Goal: Complete application form

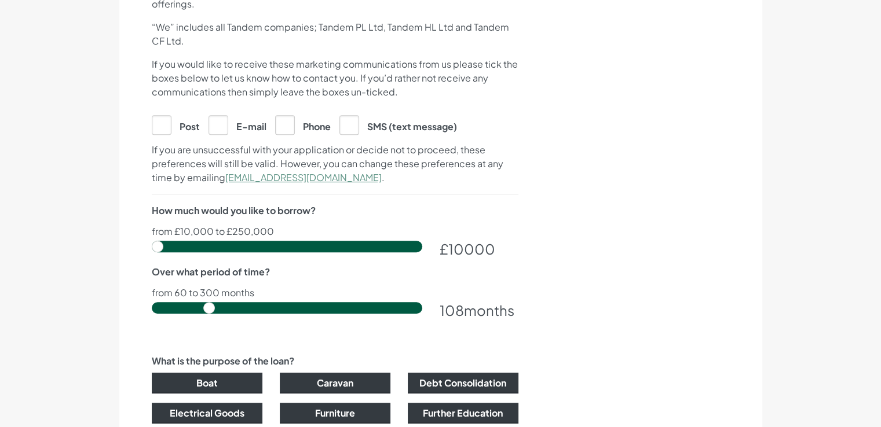
scroll to position [637, 0]
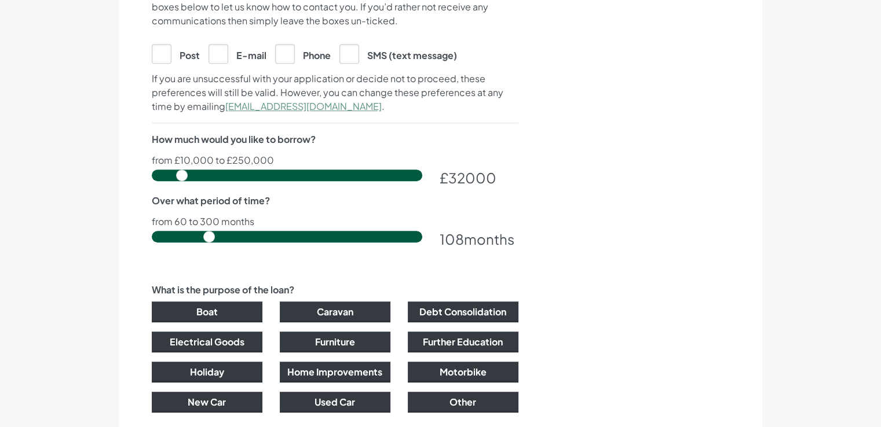
drag, startPoint x: 160, startPoint y: 172, endPoint x: 182, endPoint y: 172, distance: 22.6
type input "33500"
click at [182, 172] on input "range" at bounding box center [287, 176] width 270 height 12
drag, startPoint x: 210, startPoint y: 232, endPoint x: 354, endPoint y: 243, distance: 144.6
click at [354, 243] on input "range" at bounding box center [287, 237] width 270 height 12
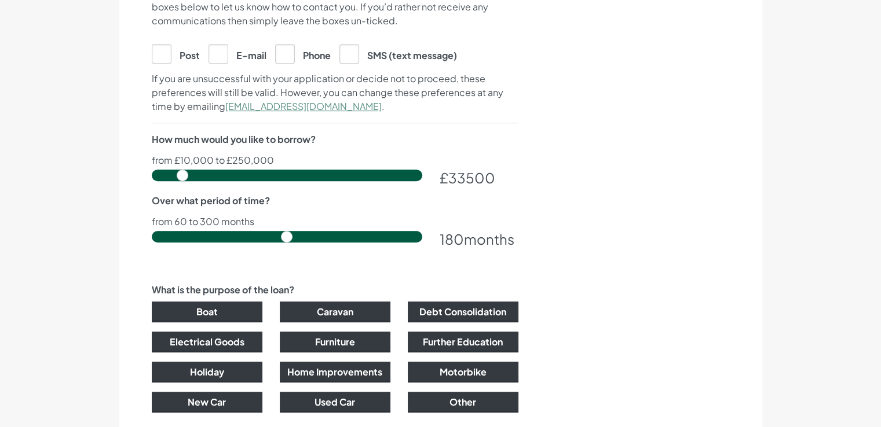
drag, startPoint x: 350, startPoint y: 235, endPoint x: 284, endPoint y: 229, distance: 66.3
type input "180"
click at [284, 231] on input "range" at bounding box center [287, 237] width 270 height 12
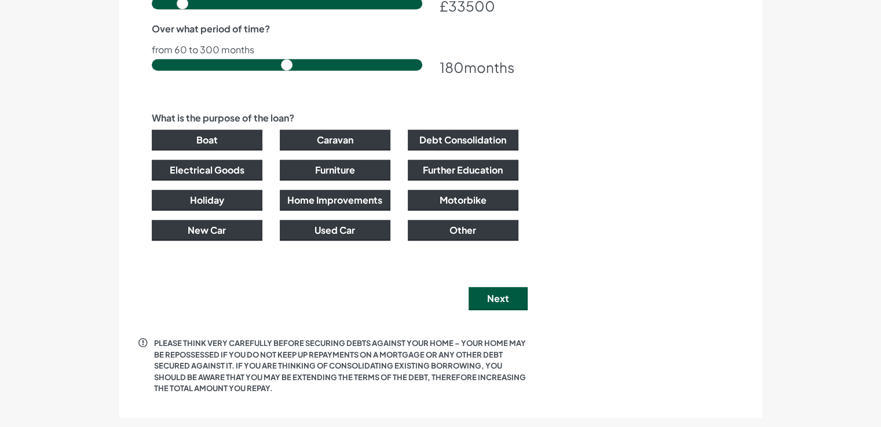
scroll to position [811, 0]
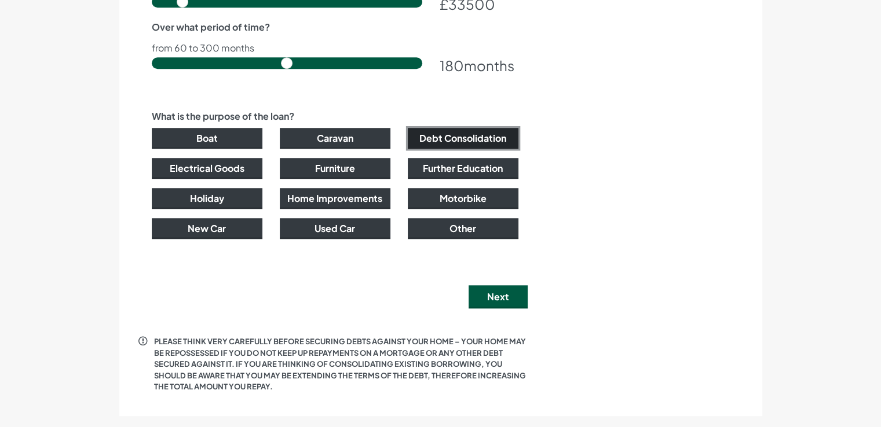
click at [479, 136] on button "Debt Consolidation" at bounding box center [463, 138] width 111 height 21
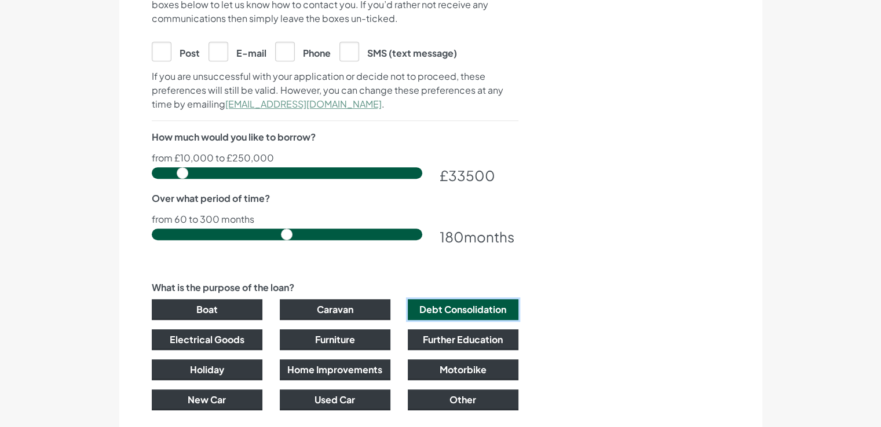
scroll to position [534, 0]
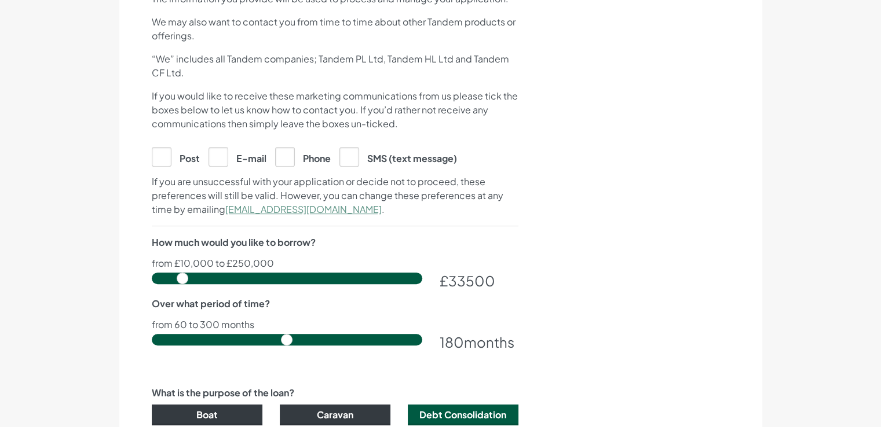
click at [215, 158] on label "E-mail" at bounding box center [238, 156] width 58 height 19
checkbox input "true"
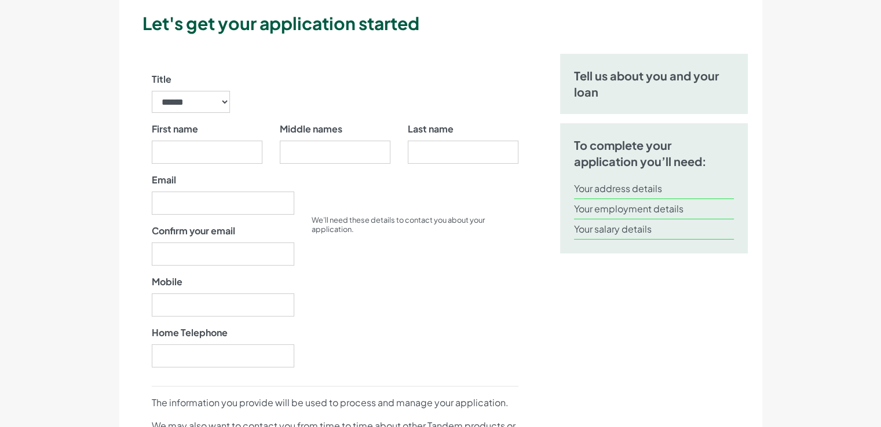
scroll to position [129, 0]
